Goal: Task Accomplishment & Management: Complete application form

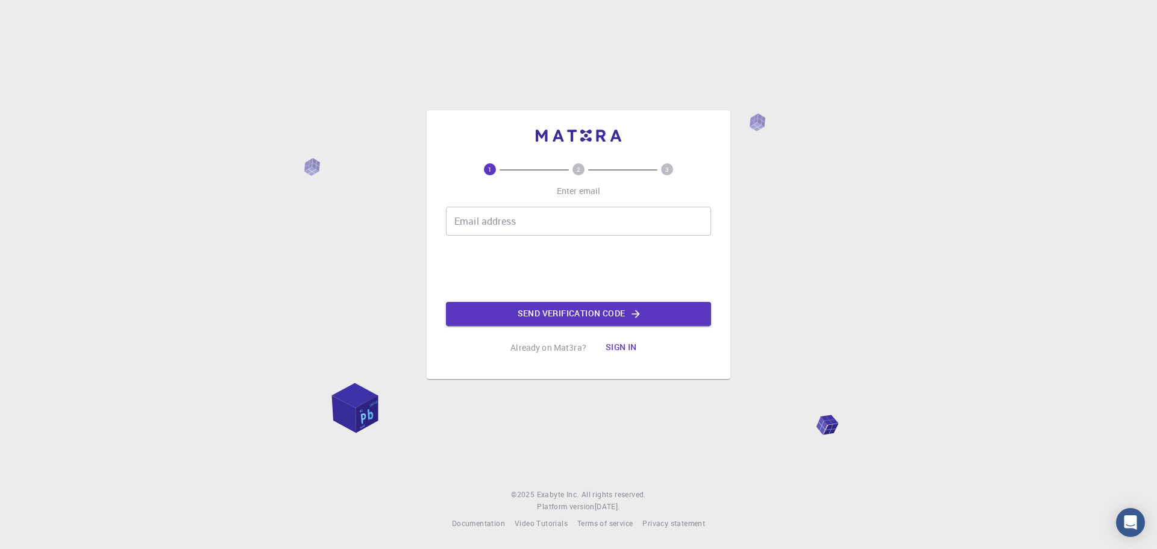
click at [474, 219] on div "Email address Email address" at bounding box center [578, 221] width 265 height 29
type input "edobusmo@gmail.com"
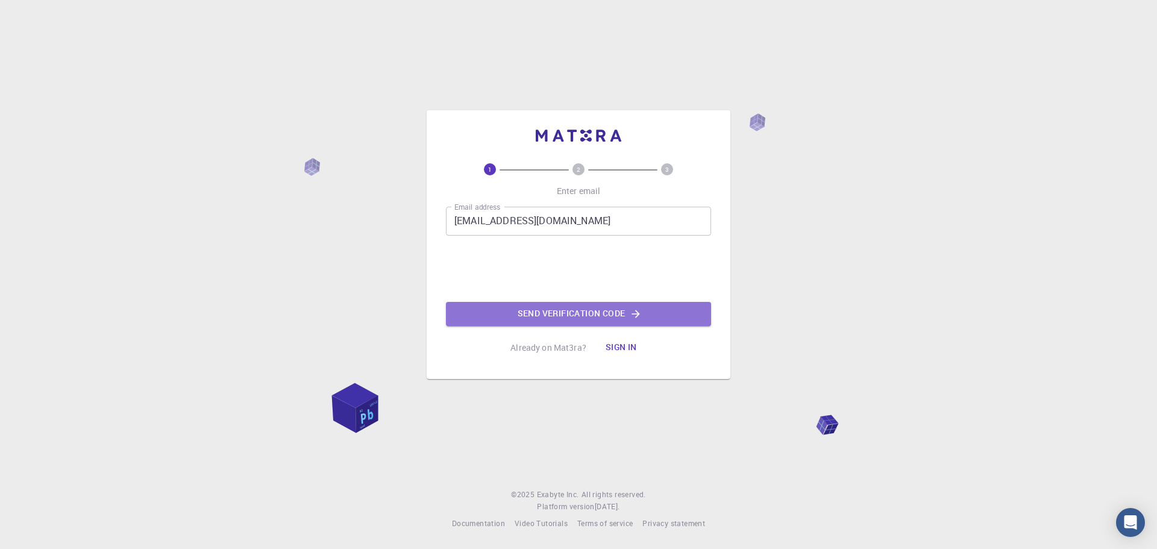
click at [575, 306] on button "Send verification code" at bounding box center [578, 314] width 265 height 24
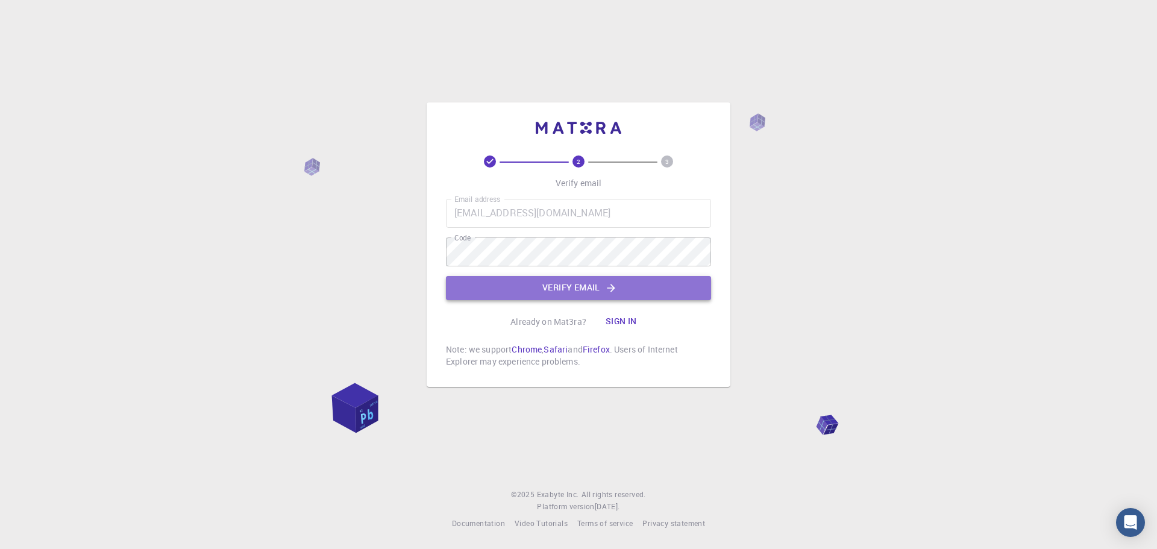
click at [577, 287] on button "Verify email" at bounding box center [578, 288] width 265 height 24
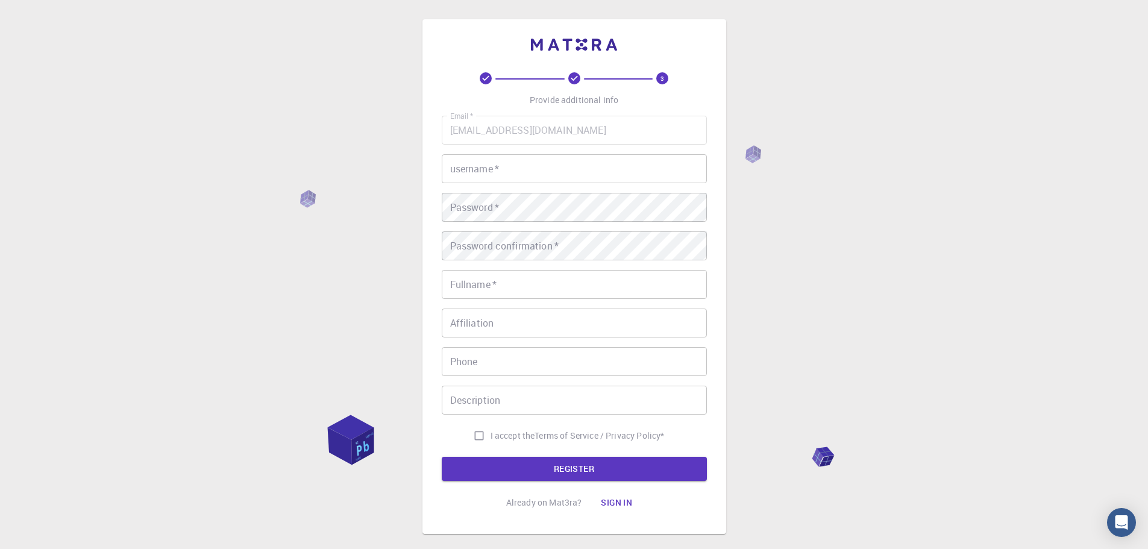
click at [518, 166] on input "username   *" at bounding box center [574, 168] width 265 height 29
type input "emosisa"
click at [486, 211] on div "Password   * Password   *" at bounding box center [574, 207] width 265 height 29
click at [512, 290] on input "Fullname   *" at bounding box center [574, 284] width 265 height 29
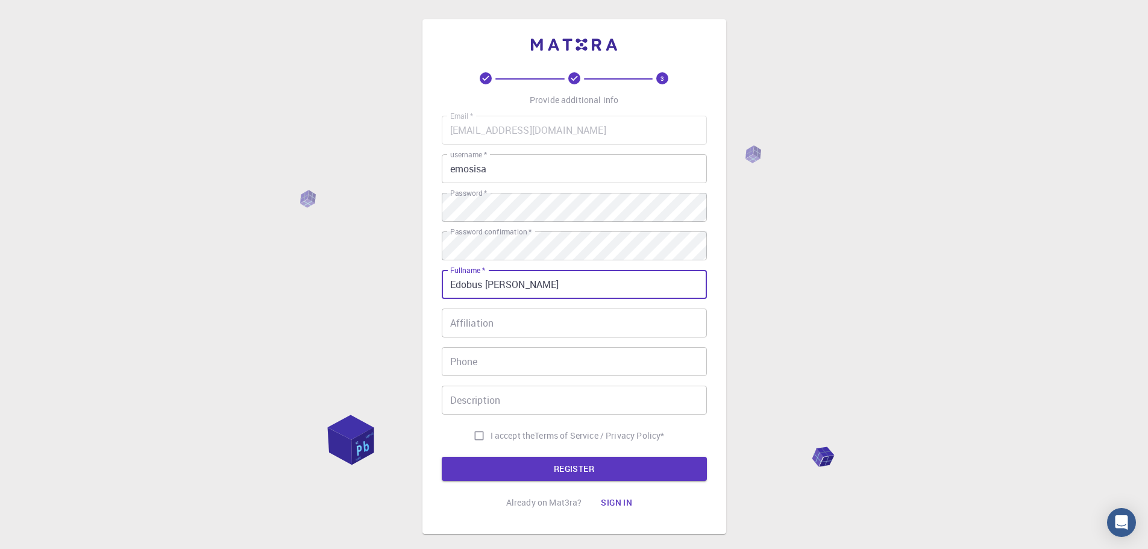
type input "Edobus Mosisa Gurmesa"
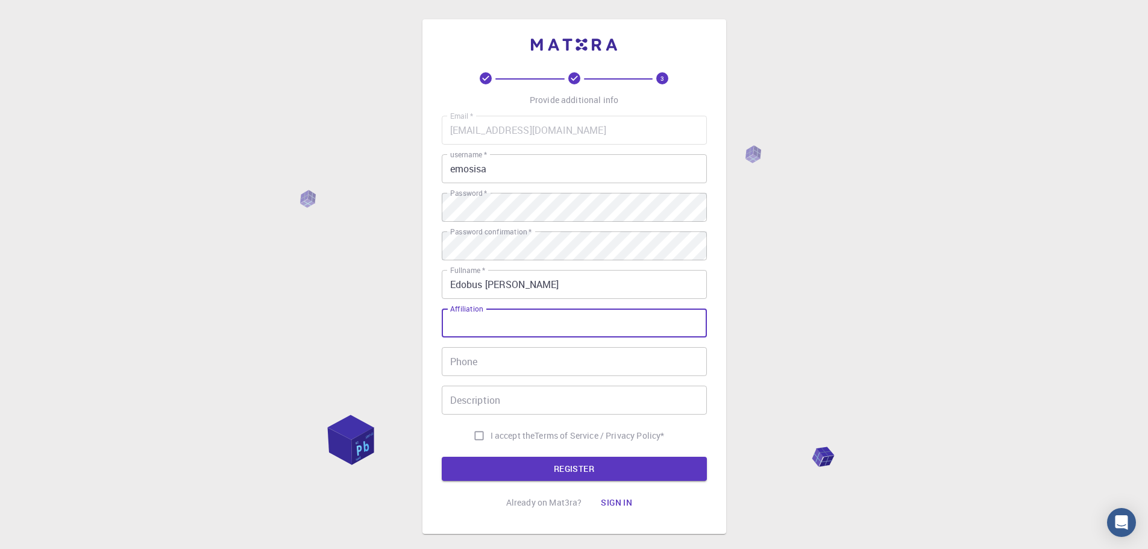
click at [527, 330] on input "Affiliation" at bounding box center [574, 323] width 265 height 29
type input "T"
type input "Lecturer"
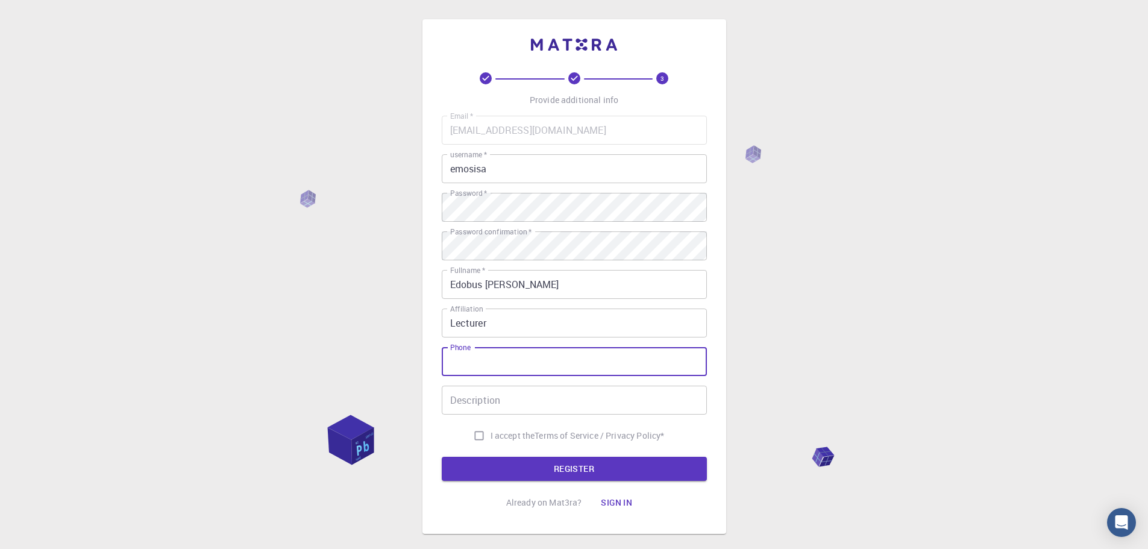
click at [501, 365] on input "Phone" at bounding box center [574, 361] width 265 height 29
type input "+251910086211"
click at [503, 400] on input "Description" at bounding box center [574, 400] width 265 height 29
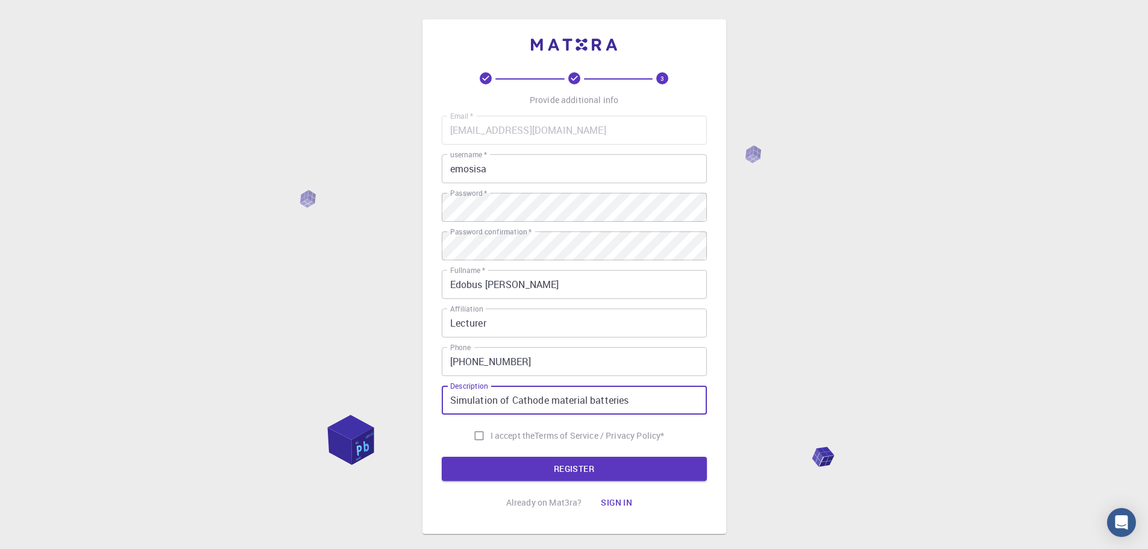
type input "Simulation of Cathode material batteries"
click at [478, 432] on input "I accept the Terms of Service / Privacy Policy *" at bounding box center [479, 435] width 23 height 23
checkbox input "true"
click at [601, 465] on button "REGISTER" at bounding box center [574, 469] width 265 height 24
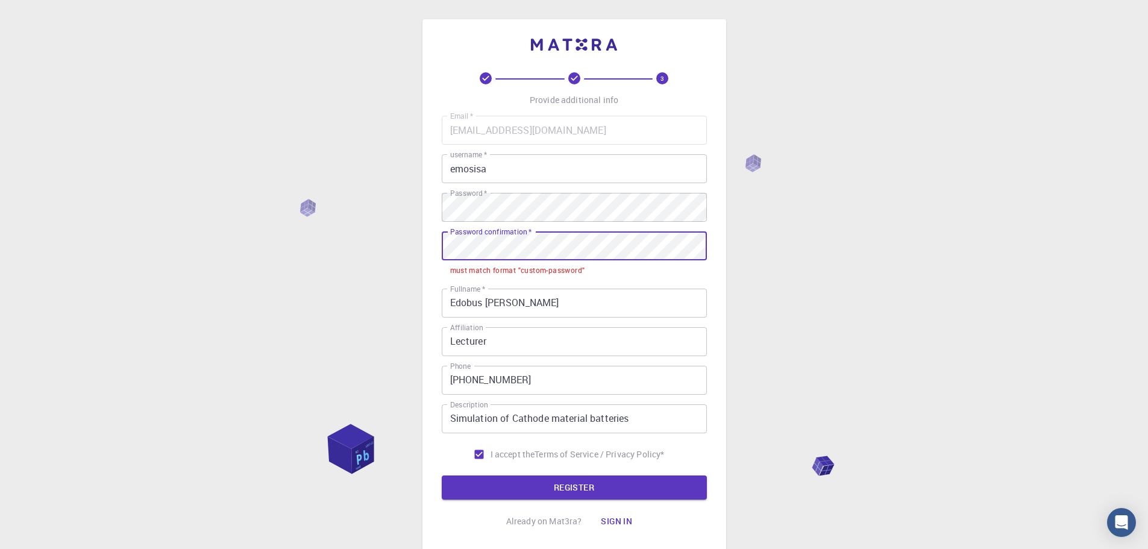
click at [434, 242] on div "3 Provide additional info Email   * edobusmo@gmail.com Email   * username   * e…" at bounding box center [574, 285] width 304 height 533
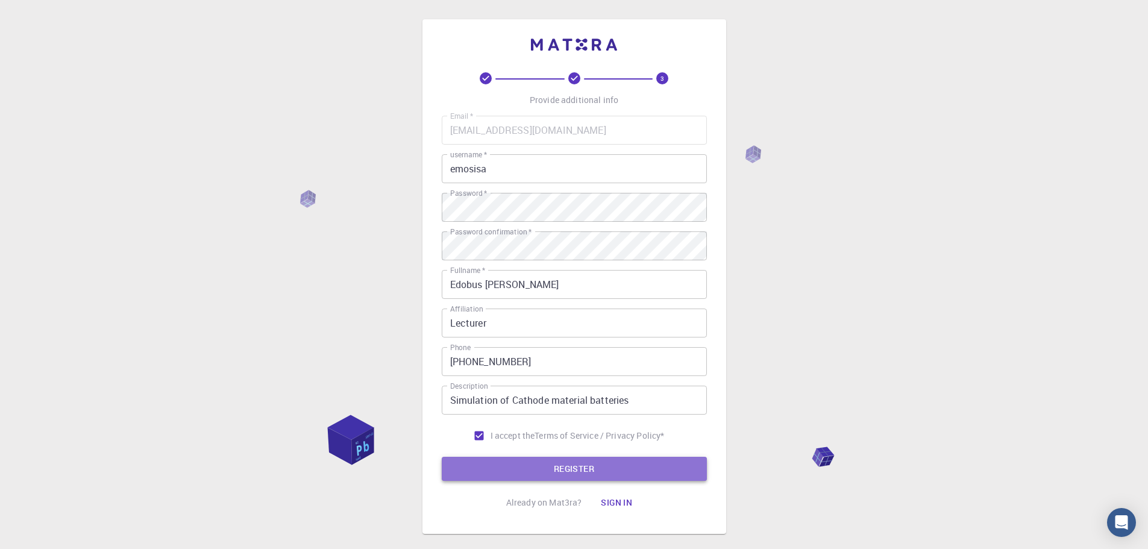
click at [579, 463] on button "REGISTER" at bounding box center [574, 469] width 265 height 24
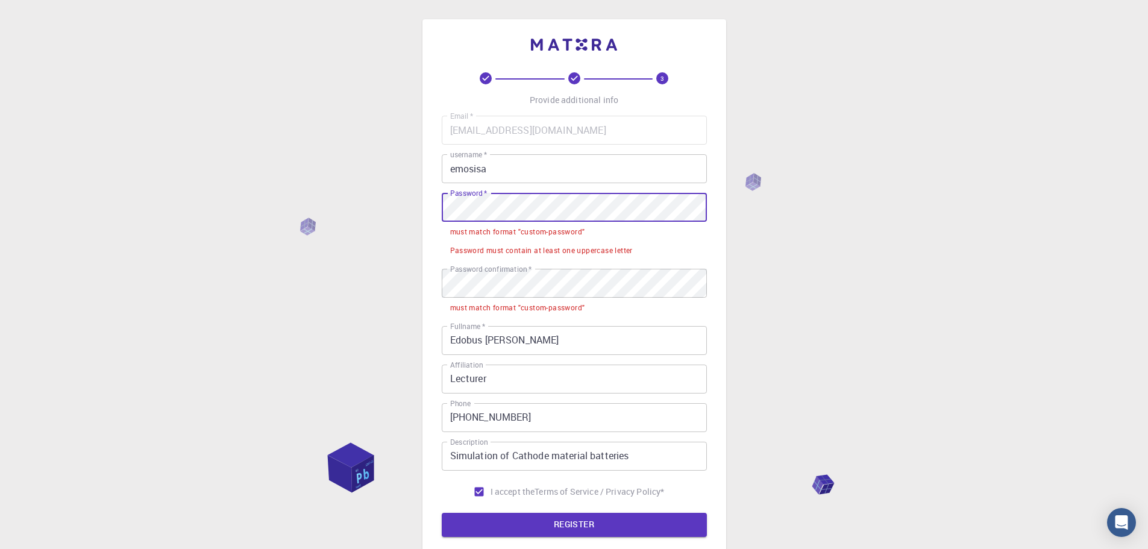
click at [428, 212] on div "3 Provide additional info Email   * edobusmo@gmail.com Email   * username   * e…" at bounding box center [574, 304] width 304 height 571
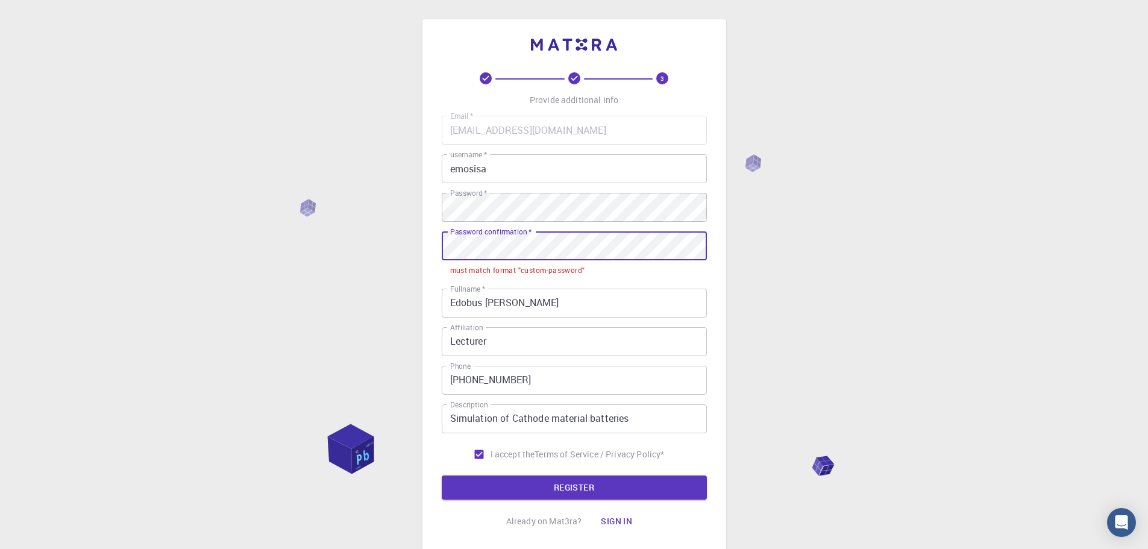
click at [422, 246] on div "3 Provide additional info Email   * edobusmo@gmail.com Email   * username   * e…" at bounding box center [574, 285] width 304 height 533
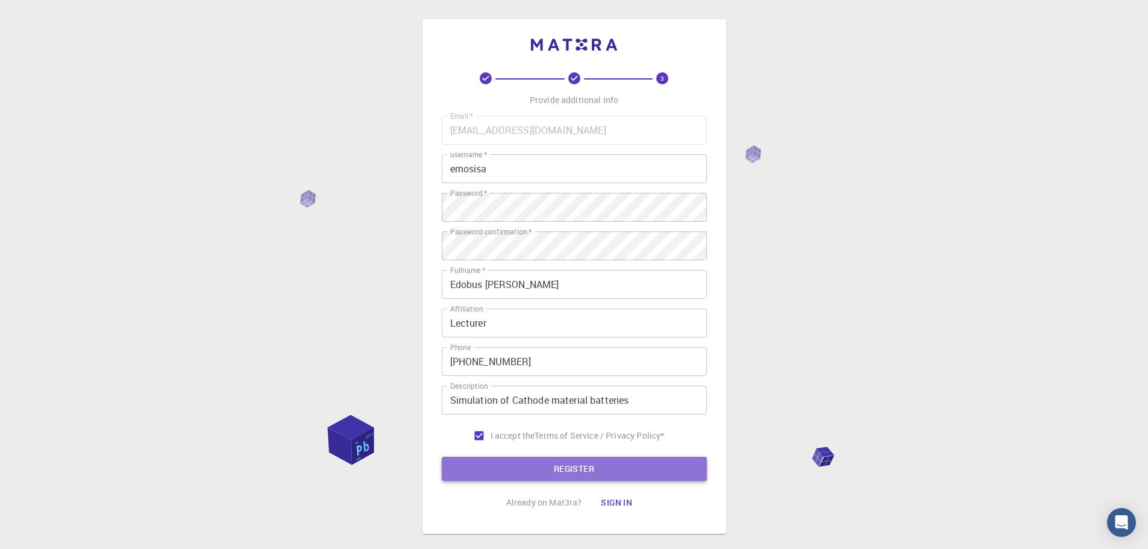
click at [589, 463] on button "REGISTER" at bounding box center [574, 469] width 265 height 24
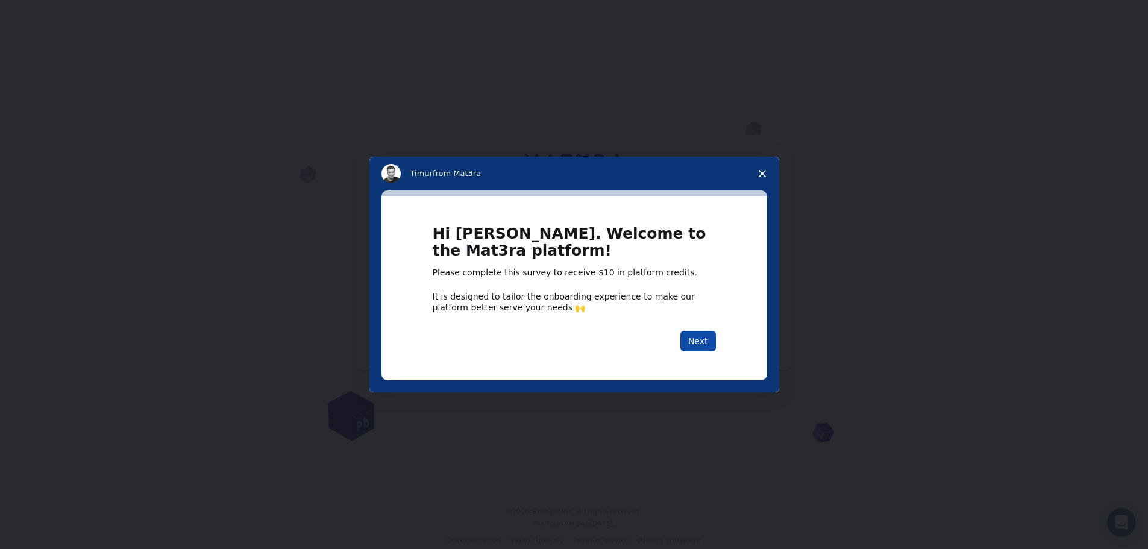
click at [707, 335] on button "Next" at bounding box center [698, 341] width 36 height 20
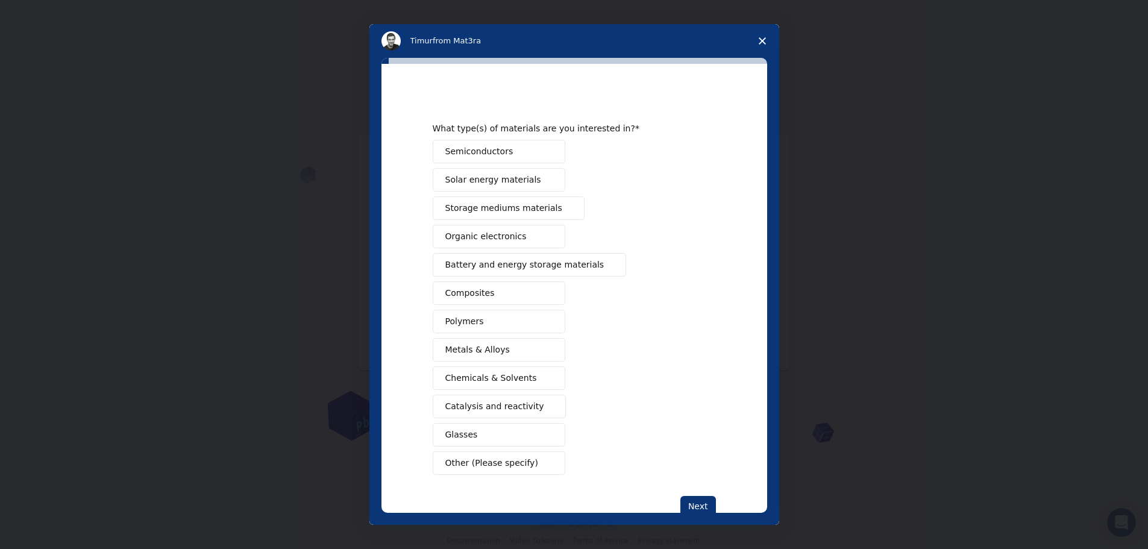
click at [500, 152] on span "Semiconductors" at bounding box center [479, 151] width 68 height 13
click at [500, 185] on span "Solar energy materials" at bounding box center [493, 180] width 96 height 13
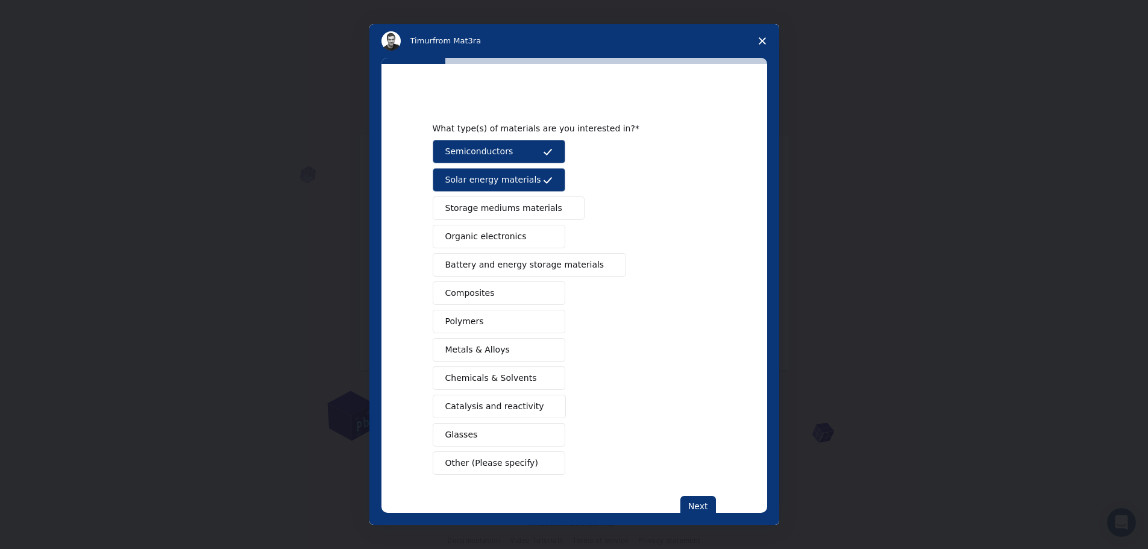
click at [518, 209] on span "Storage mediums materials" at bounding box center [503, 208] width 117 height 13
click at [512, 241] on button "Organic electronics" at bounding box center [499, 237] width 133 height 24
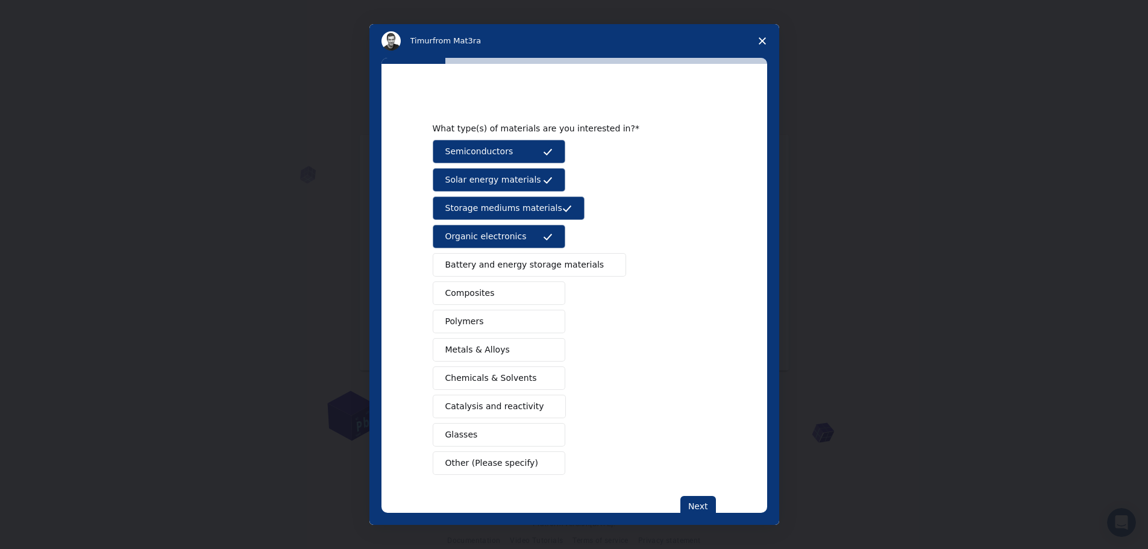
click at [531, 266] on span "Battery and energy storage materials" at bounding box center [524, 265] width 159 height 13
click at [489, 302] on button "Composites" at bounding box center [499, 293] width 133 height 24
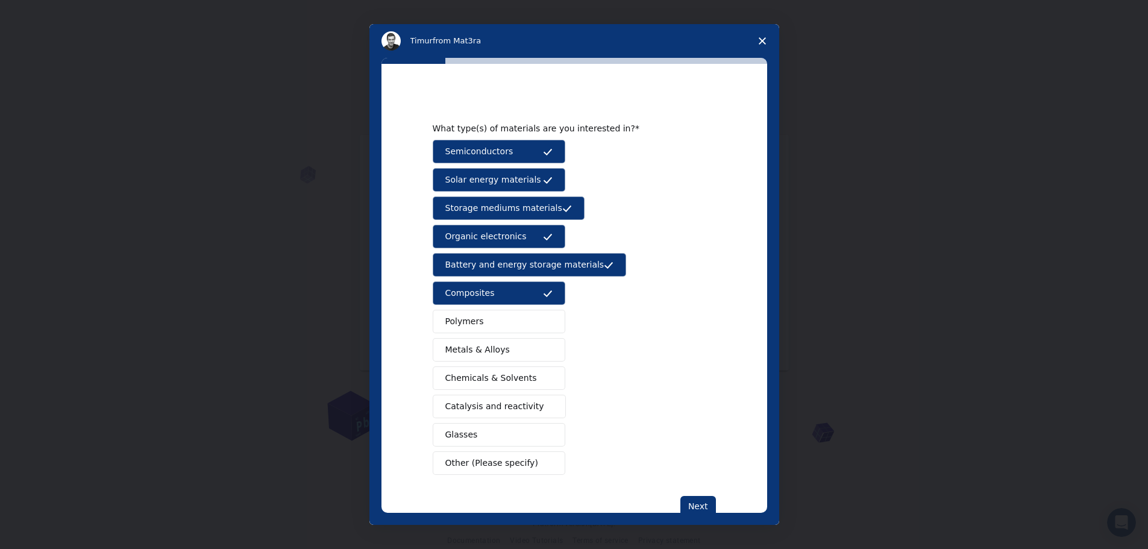
click at [466, 315] on button "Polymers" at bounding box center [499, 322] width 133 height 24
click at [692, 504] on button "Next" at bounding box center [698, 506] width 36 height 20
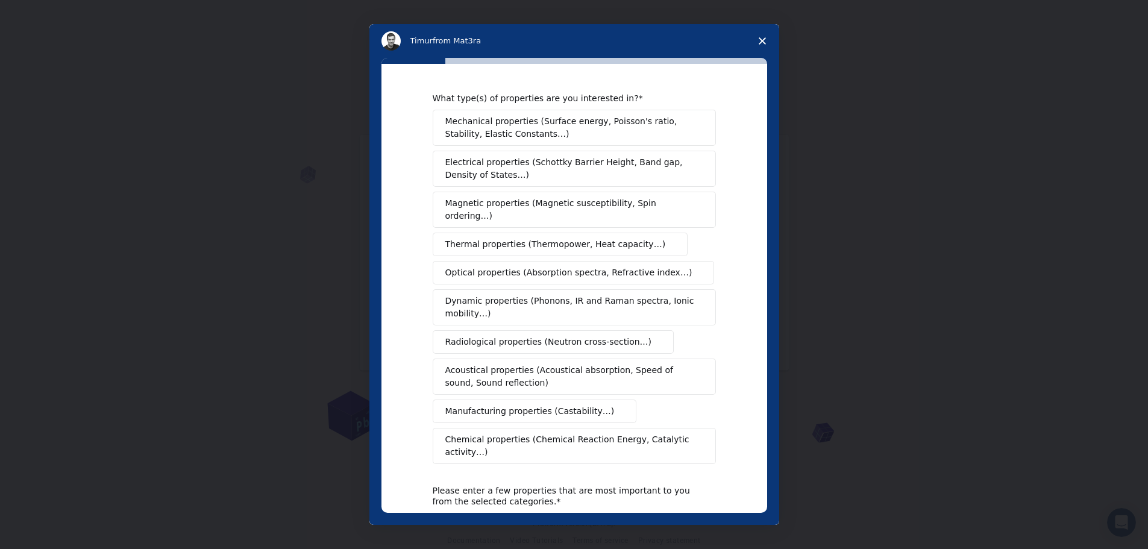
click at [608, 127] on span "Mechanical properties (Surface energy, Poisson's ratio, Stability, Elastic Cons…" at bounding box center [570, 127] width 251 height 25
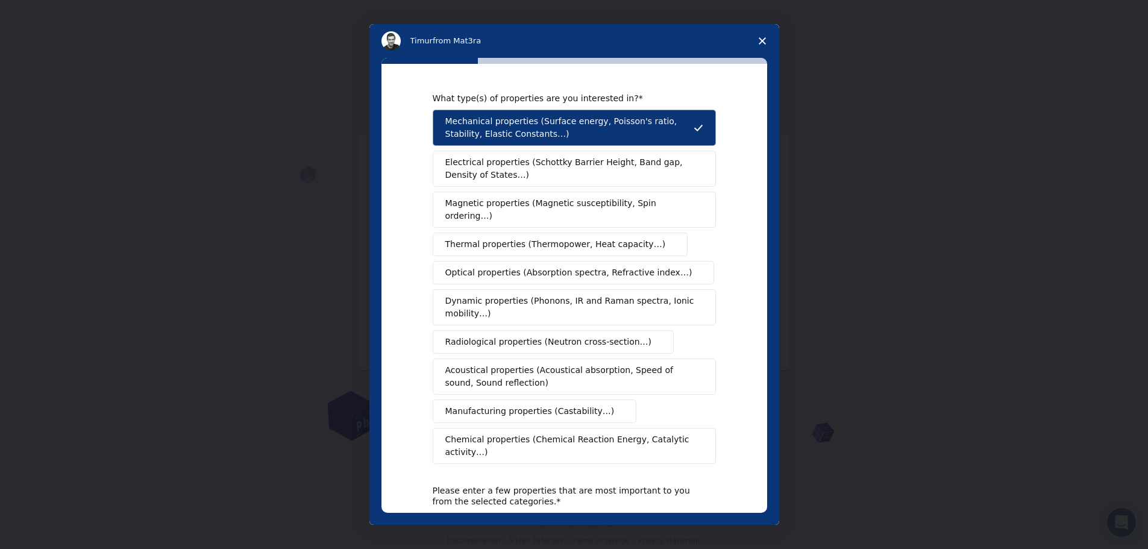
click at [618, 162] on span "Electrical properties (Schottky Barrier Height, Band gap, Density of States…)" at bounding box center [570, 168] width 251 height 25
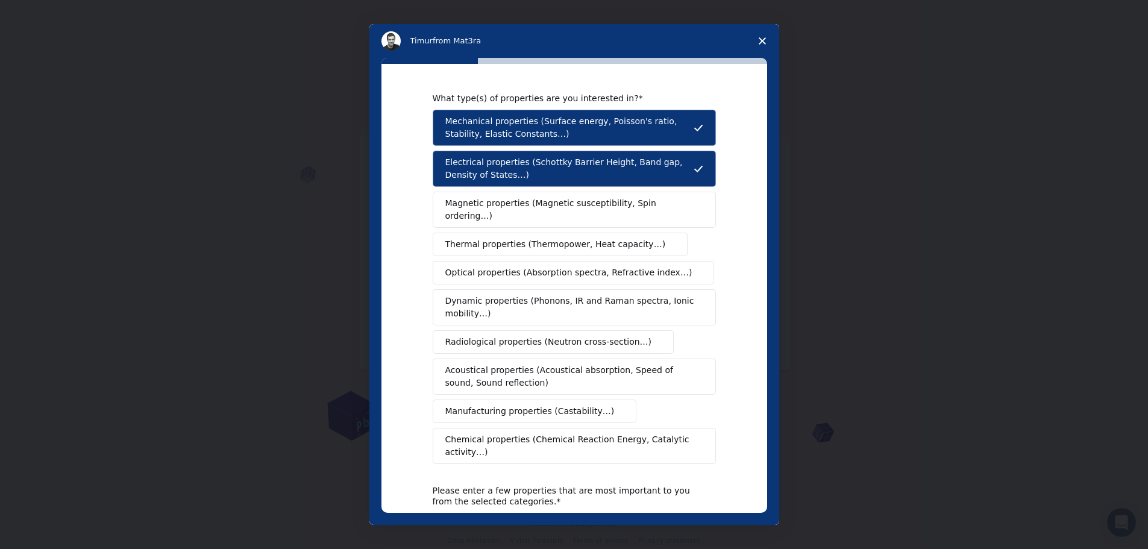
click at [607, 201] on span "Magnetic properties (Magnetic susceptibility, Spin ordering…)" at bounding box center [569, 209] width 249 height 25
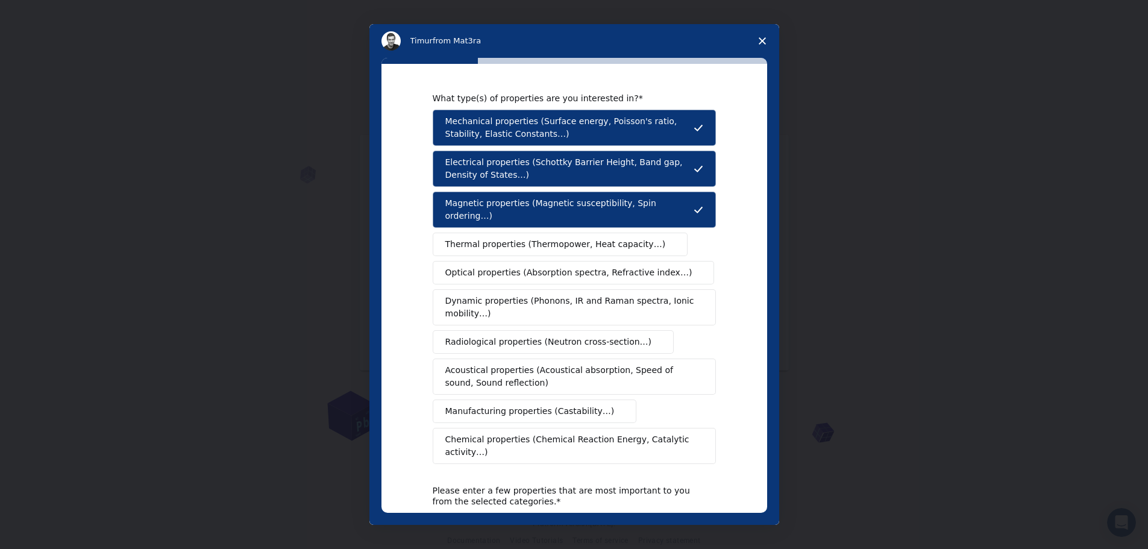
click at [594, 238] on span "Thermal properties (Thermopower, Heat capacity…)" at bounding box center [555, 244] width 221 height 13
click at [594, 266] on span "Optical properties (Absorption spectra, Refractive index…)" at bounding box center [568, 272] width 247 height 13
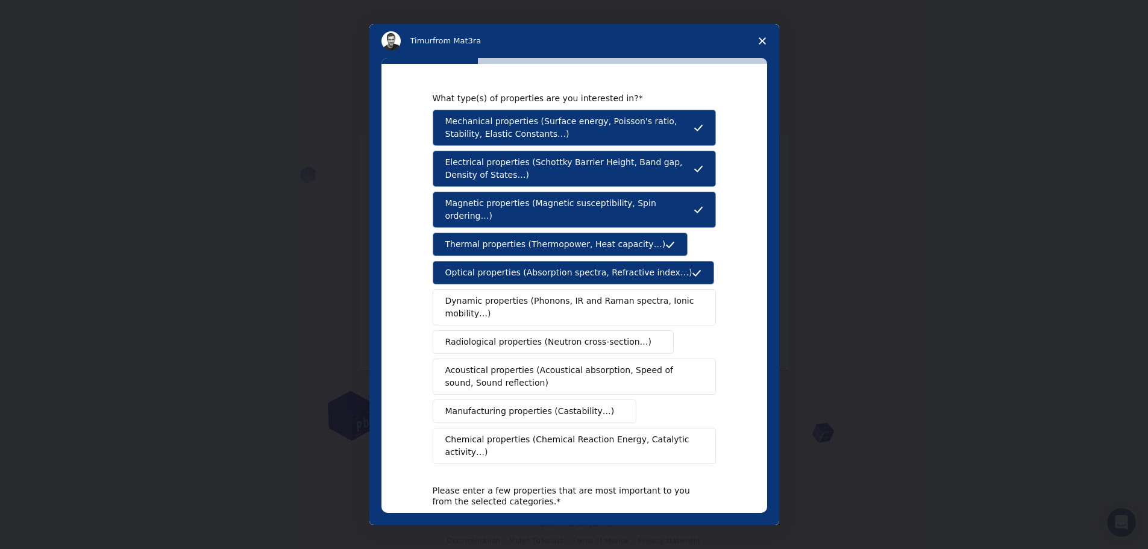
click at [587, 295] on span "Dynamic properties (Phonons, IR and Raman spectra, Ionic mobility…)" at bounding box center [570, 307] width 250 height 25
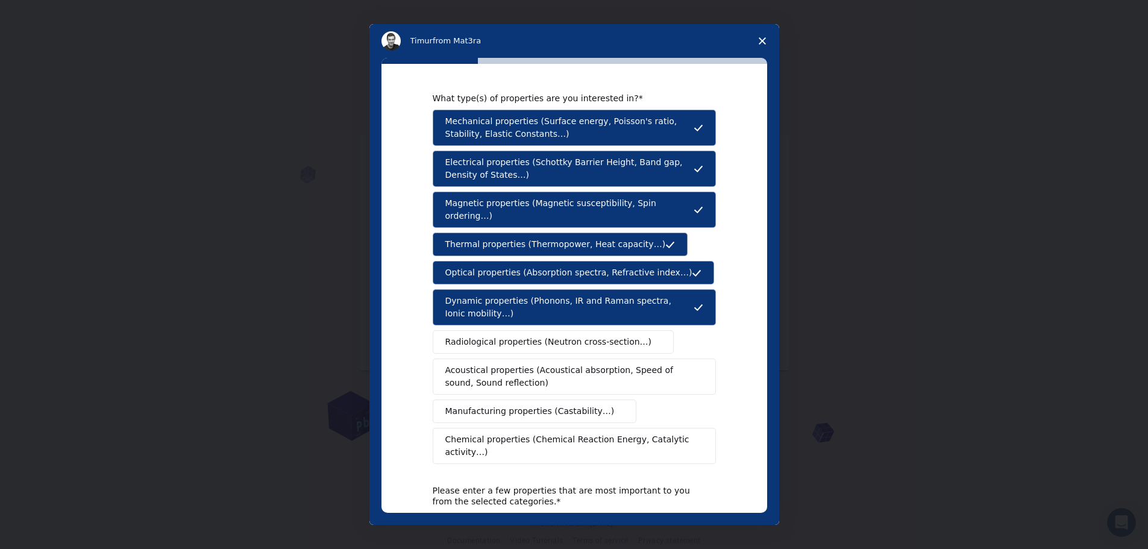
click at [585, 336] on span "Radiological properties (Neutron cross-section…)" at bounding box center [548, 342] width 207 height 13
click at [590, 364] on span "Acoustical properties (Acoustical absorption, Speed of sound, Sound reflection)" at bounding box center [570, 376] width 251 height 25
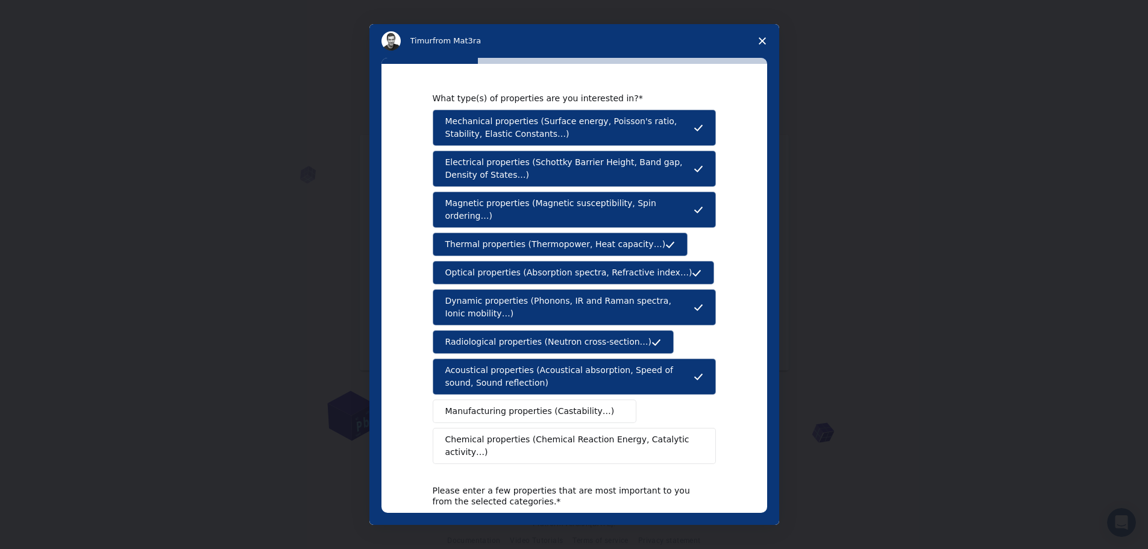
click at [570, 405] on span "Manufacturing properties (Castability…)" at bounding box center [529, 411] width 169 height 13
click at [603, 433] on span "Chemical properties (Chemical Reaction Energy, Catalytic activity…)" at bounding box center [569, 445] width 249 height 25
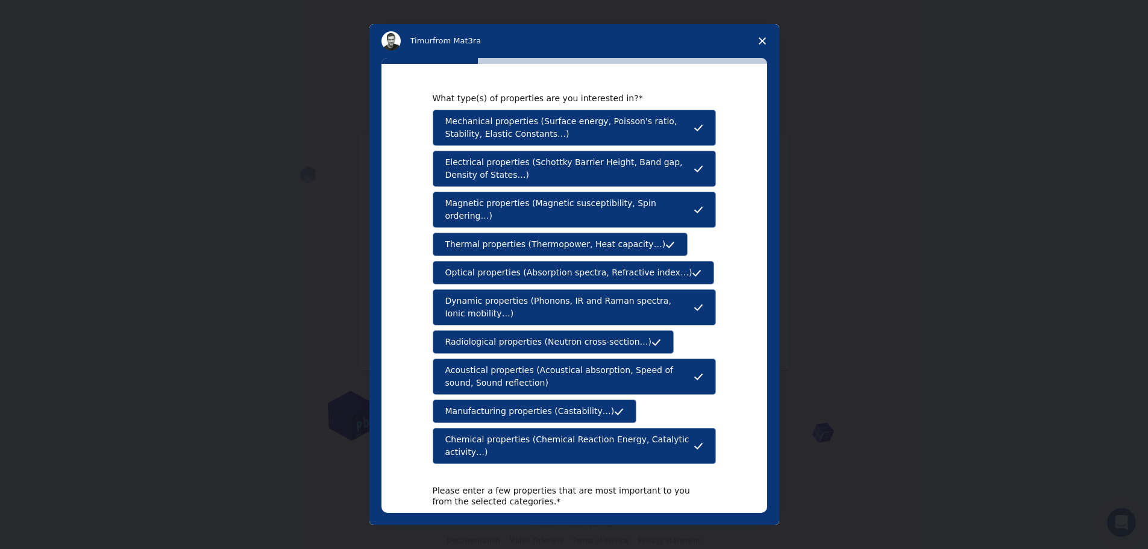
click at [496, 513] on textarea "Enter text..." at bounding box center [574, 537] width 283 height 49
type textarea "S"
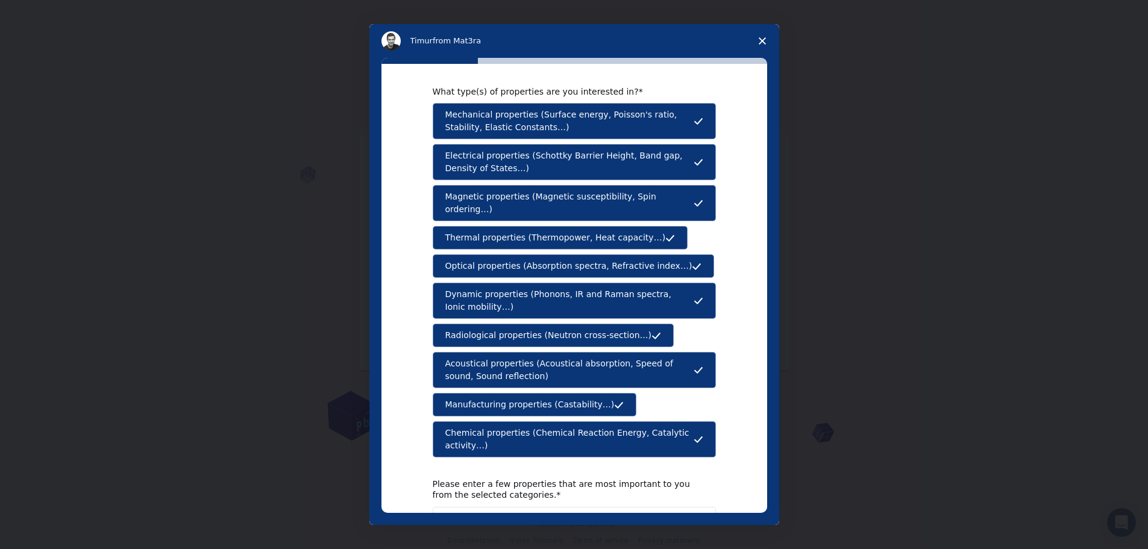
click at [436, 508] on textarea "Mechanical, Electrical, Magnetic, Thermal, Optical, Dynamic Acoustic, Chemical" at bounding box center [574, 531] width 283 height 49
type textarea "Mechanical, Electrical, Magnetic, Thermal, Optical, Dynamic Acoustic, and Chemi…"
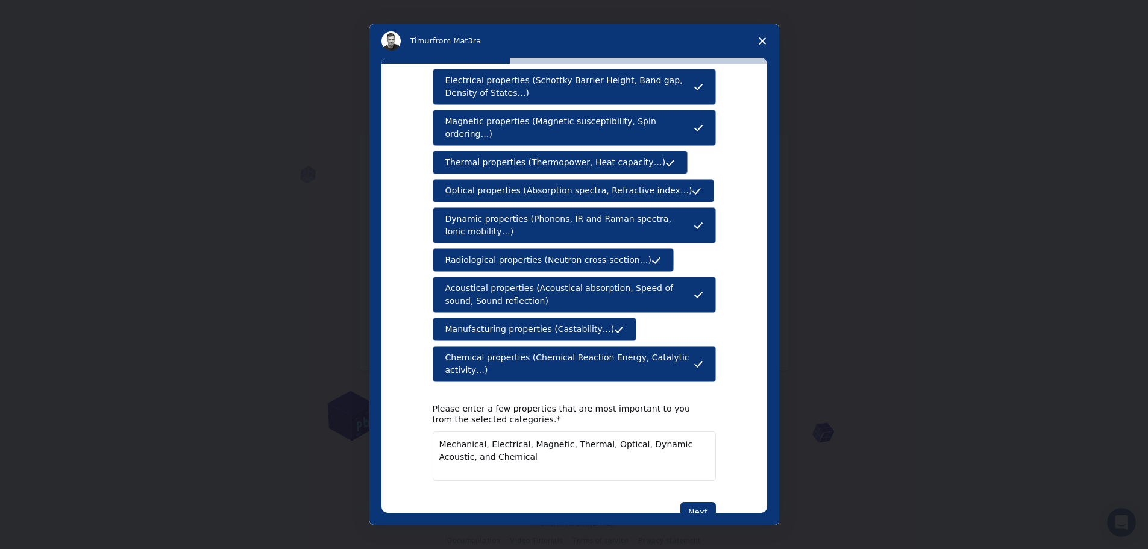
scroll to position [95, 0]
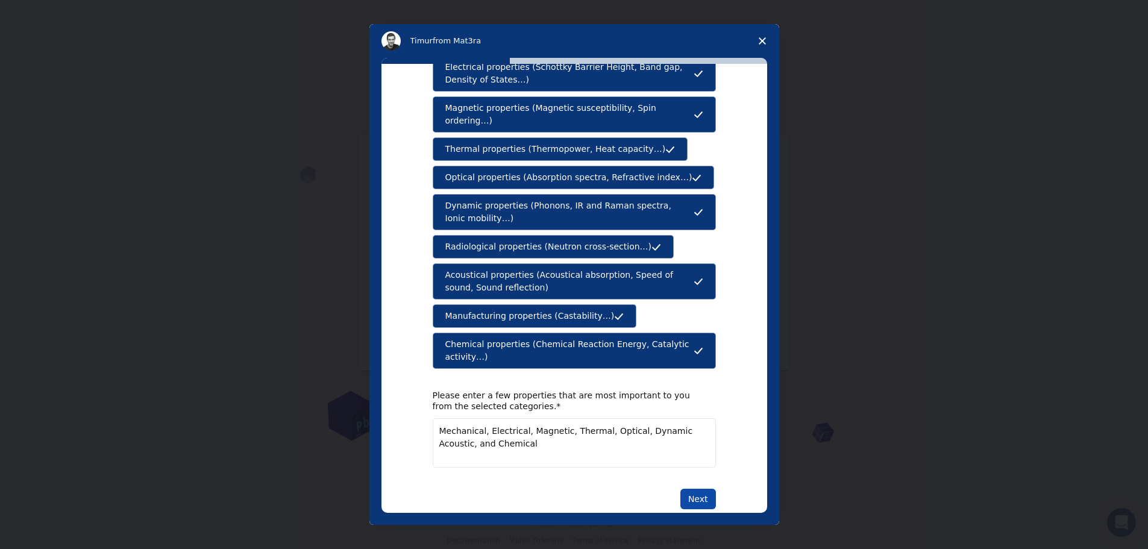
click at [692, 489] on button "Next" at bounding box center [698, 499] width 36 height 20
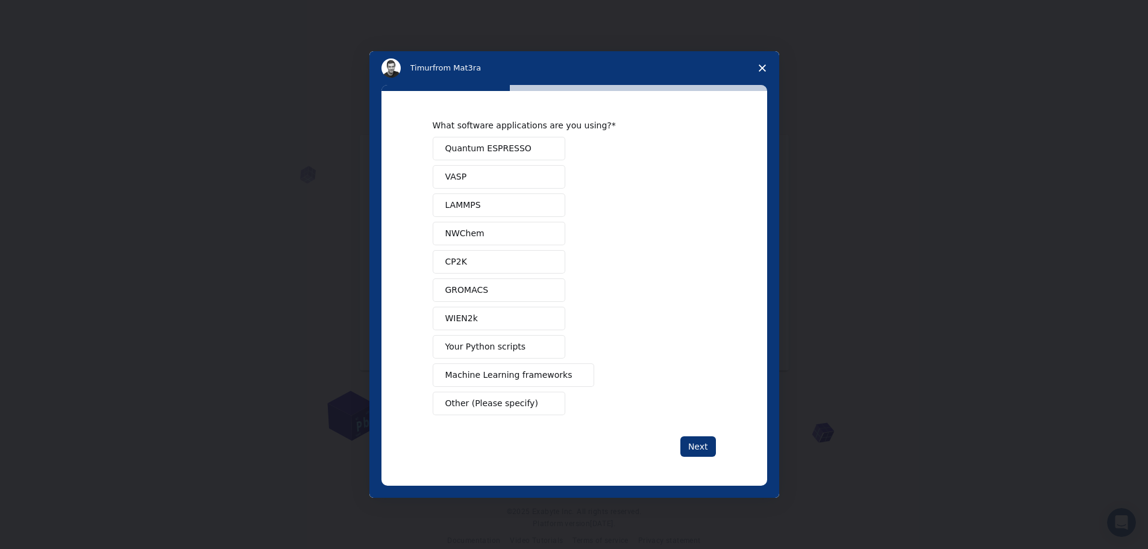
click at [500, 149] on span "Quantum ESPRESSO" at bounding box center [488, 148] width 86 height 13
click at [465, 175] on button "VASP" at bounding box center [499, 177] width 133 height 24
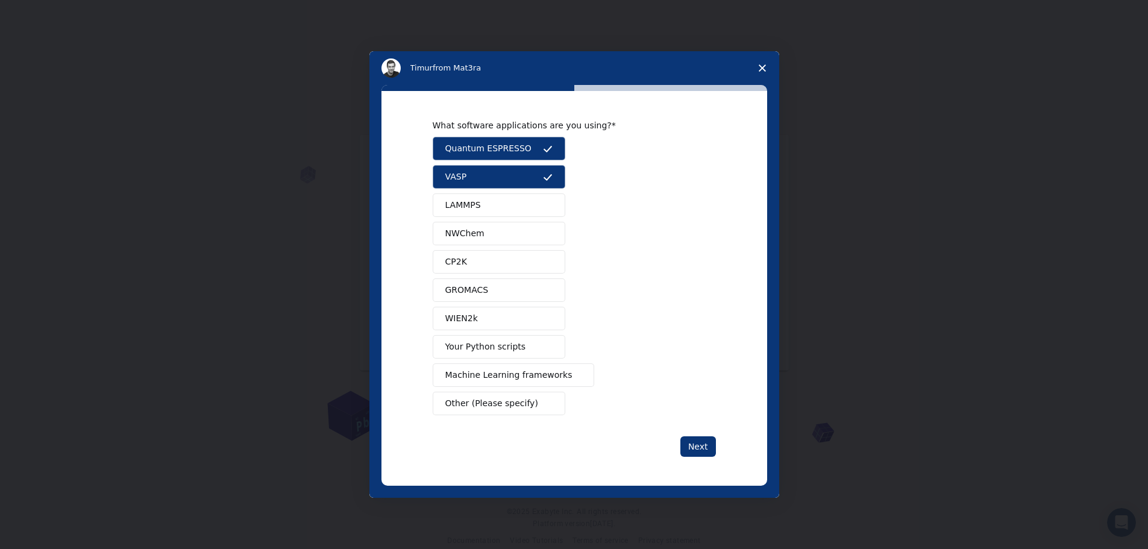
click at [491, 348] on span "Your Python scripts" at bounding box center [485, 346] width 81 height 13
click at [469, 207] on span "LAMMPS" at bounding box center [463, 205] width 36 height 13
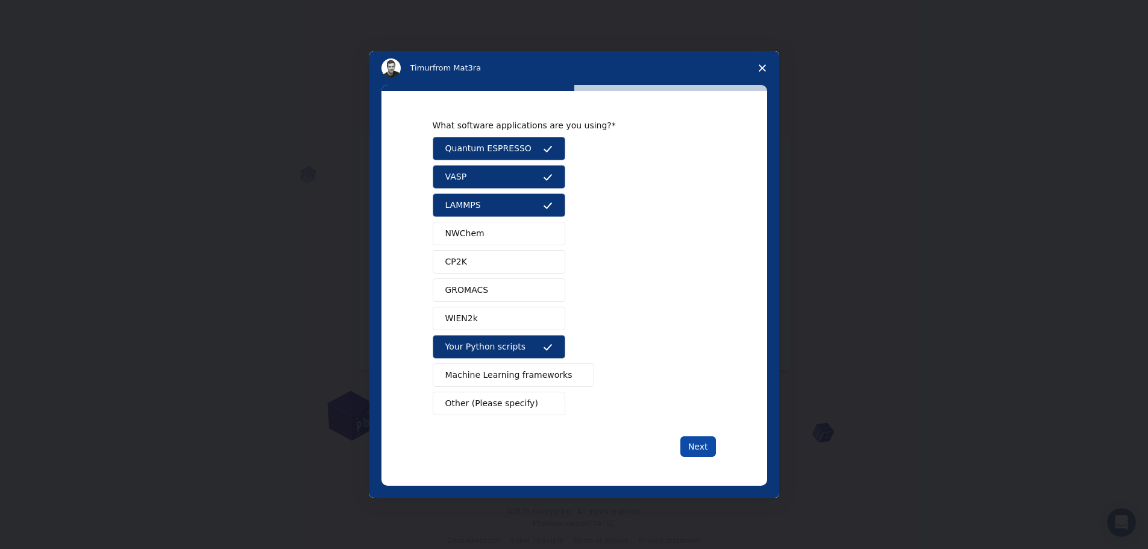
click at [700, 442] on button "Next" at bounding box center [698, 446] width 36 height 20
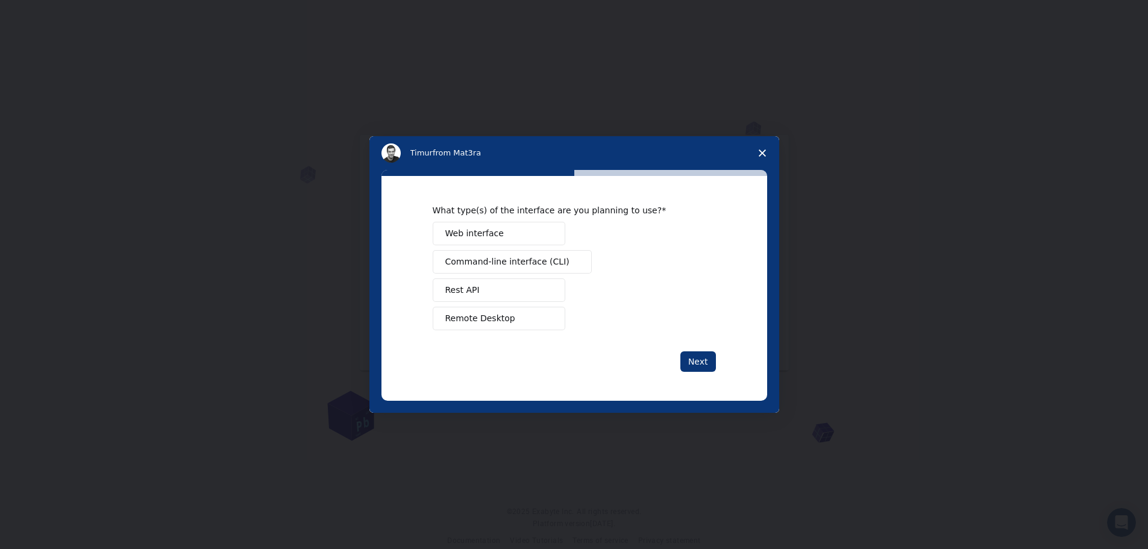
click at [506, 233] on button "Web interface" at bounding box center [499, 234] width 133 height 24
click at [515, 261] on span "Command-line interface (CLI)" at bounding box center [507, 261] width 124 height 13
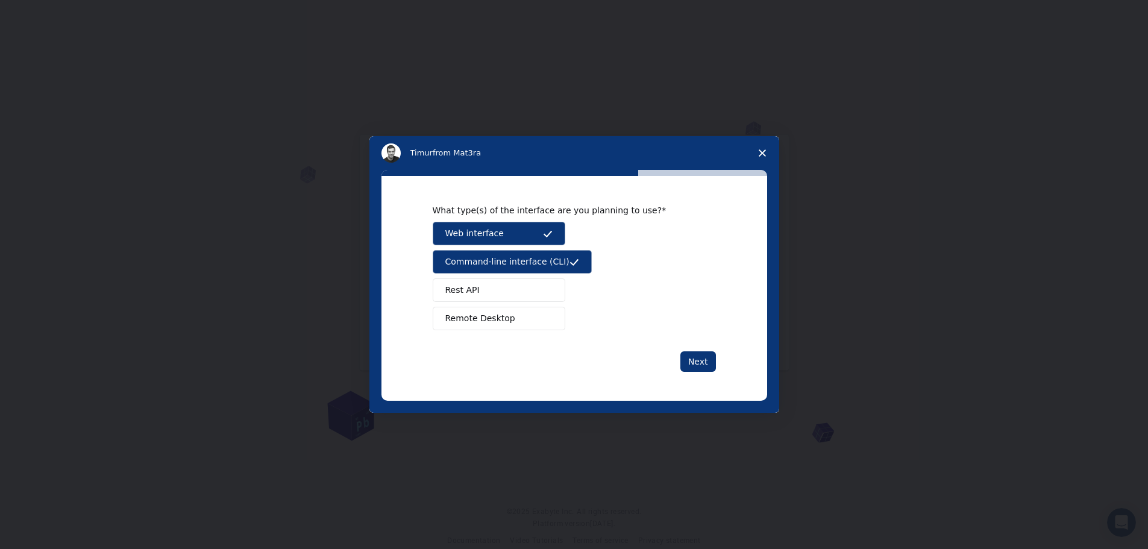
click at [494, 319] on span "Remote Desktop" at bounding box center [480, 318] width 70 height 13
click at [696, 360] on button "Next" at bounding box center [698, 361] width 36 height 20
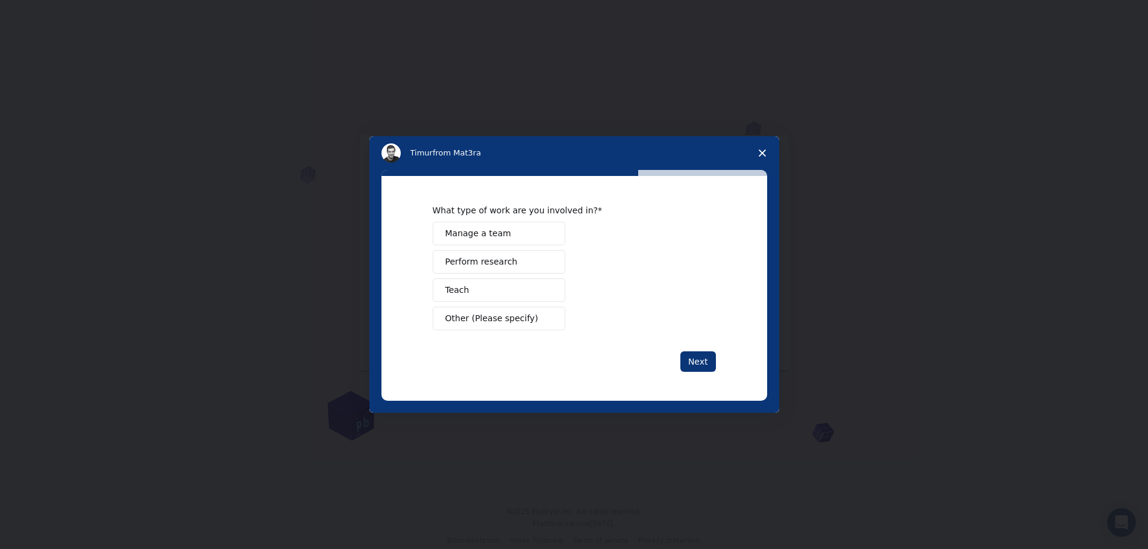
click at [491, 259] on span "Perform research" at bounding box center [481, 261] width 72 height 13
click at [468, 286] on button "Teach" at bounding box center [499, 290] width 133 height 24
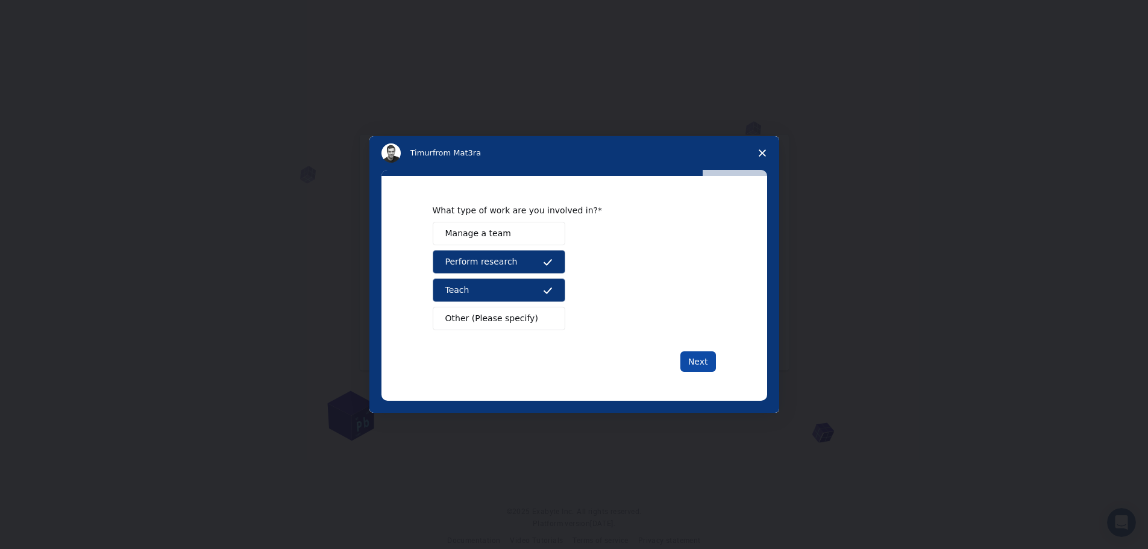
click at [714, 362] on button "Next" at bounding box center [698, 361] width 36 height 20
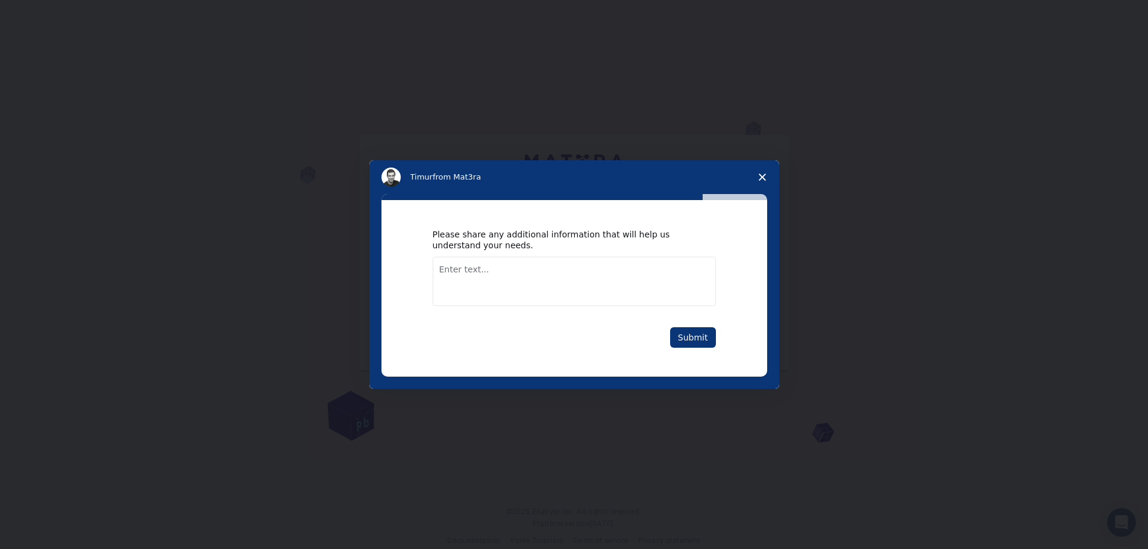
click at [460, 271] on textarea "Enter text..." at bounding box center [574, 281] width 283 height 49
click at [450, 269] on textarea "Agdditional" at bounding box center [574, 281] width 283 height 49
click at [489, 270] on textarea "Additional" at bounding box center [574, 281] width 283 height 49
type textarea "Additional free software available for Quantum ESPRESSO !!"
click at [698, 334] on button "Submit" at bounding box center [693, 337] width 46 height 20
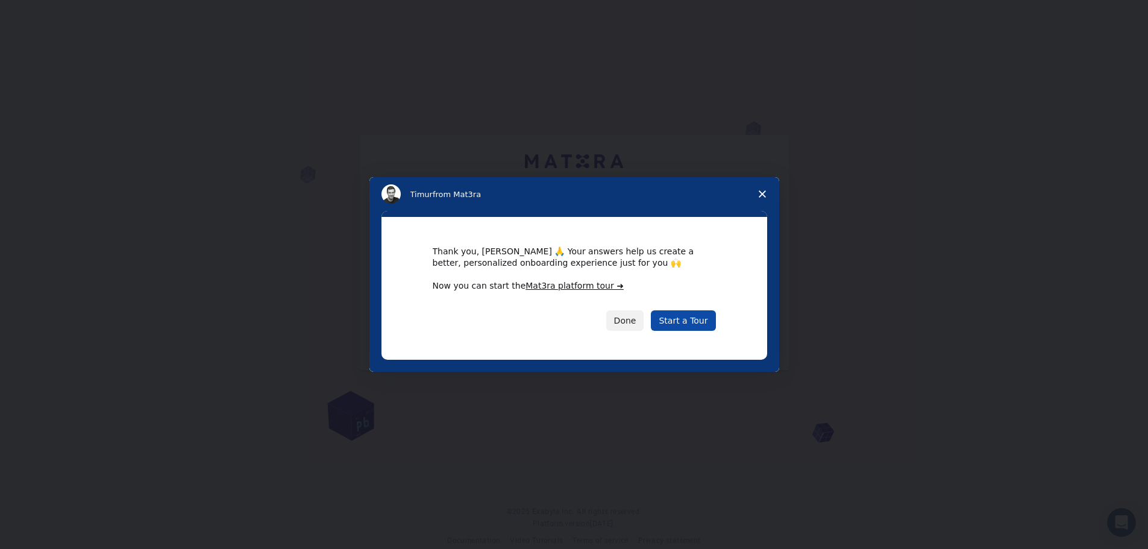
click at [691, 321] on link "Start a Tour" at bounding box center [683, 320] width 64 height 20
